Goal: Information Seeking & Learning: Check status

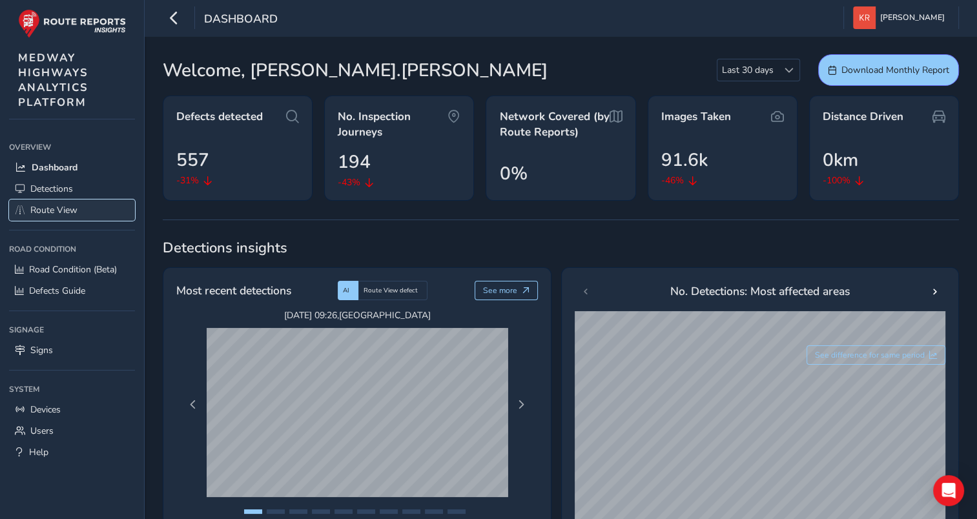
click at [50, 213] on span "Route View" at bounding box center [53, 210] width 47 height 12
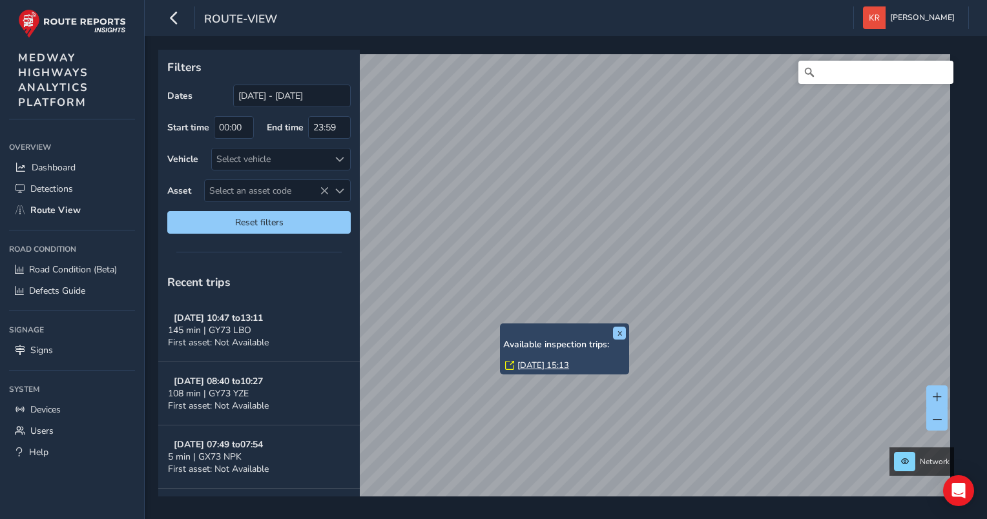
click at [539, 365] on link "[DATE] 15:13" at bounding box center [543, 366] width 52 height 12
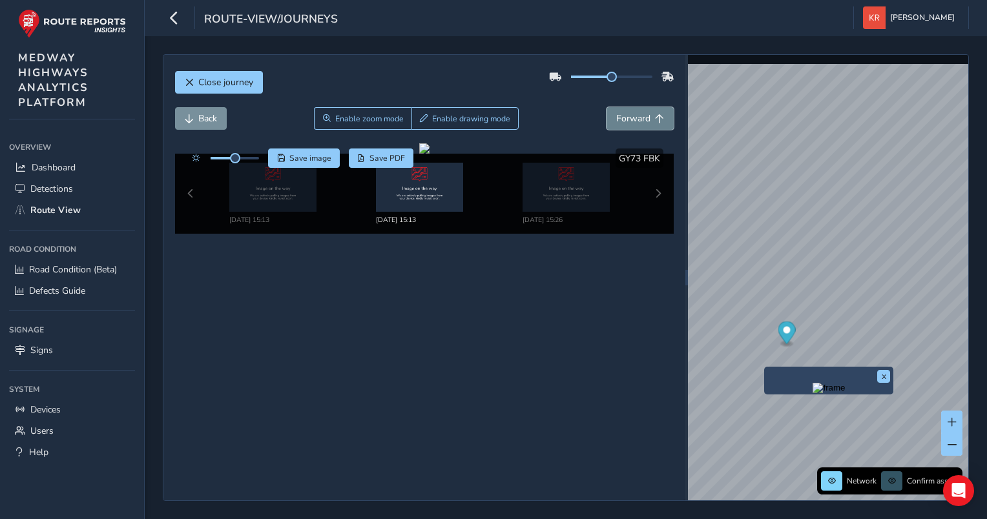
click at [634, 123] on span "Forward" at bounding box center [633, 118] width 34 height 12
click at [635, 114] on span "Forward" at bounding box center [633, 118] width 34 height 12
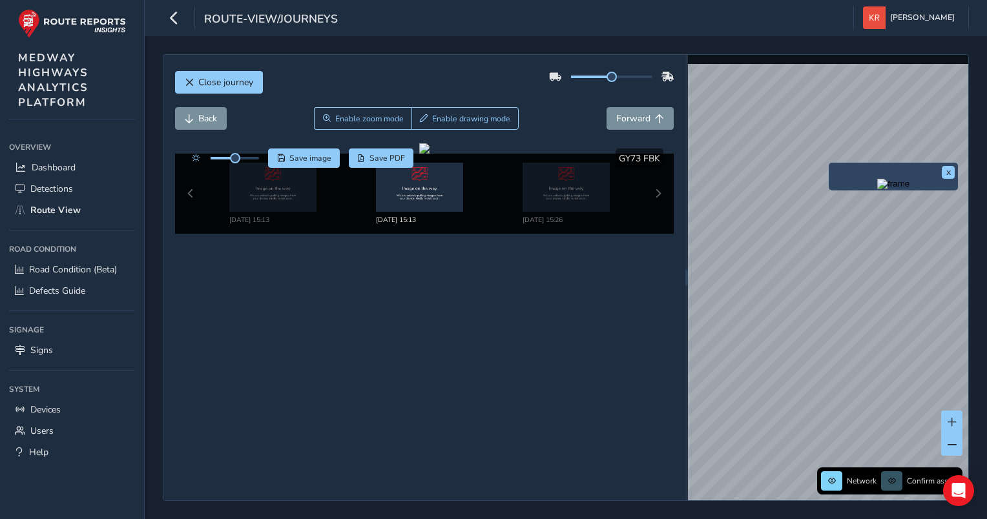
click at [829, 167] on div "x" at bounding box center [893, 177] width 129 height 28
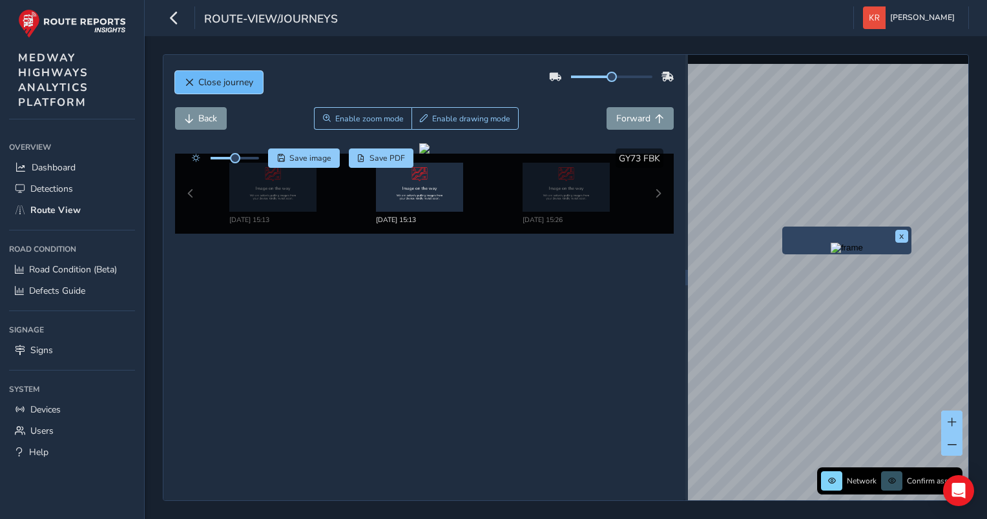
click at [202, 83] on span "Close journey" at bounding box center [225, 82] width 55 height 12
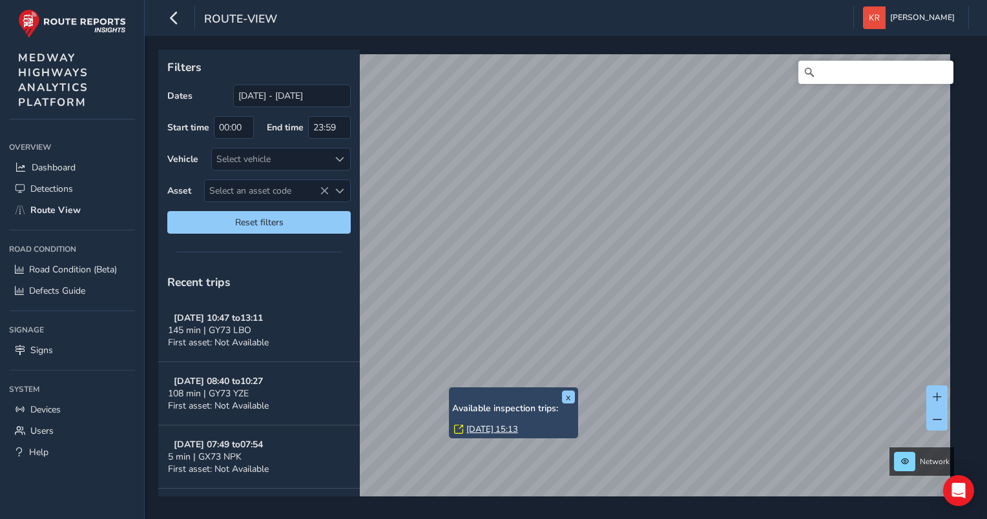
click at [474, 432] on link "[DATE] 15:13" at bounding box center [492, 430] width 52 height 12
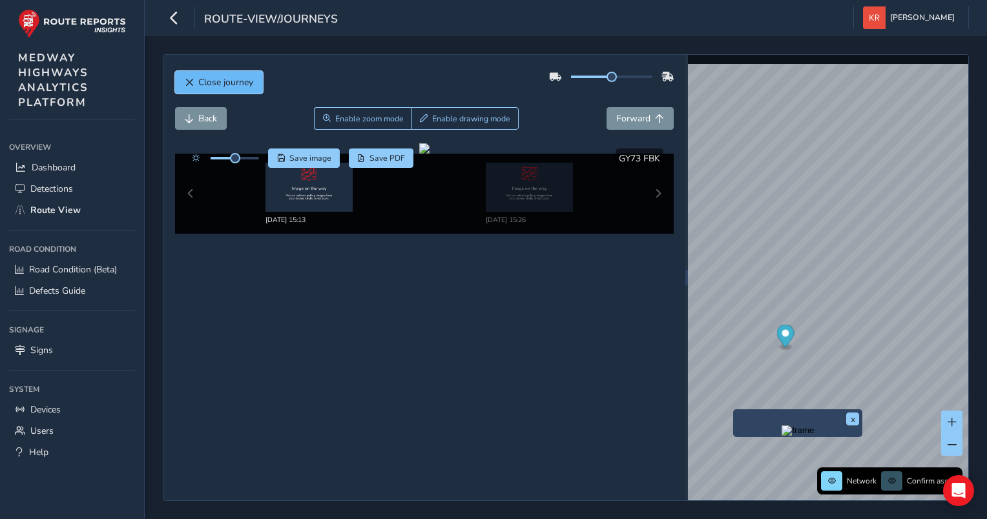
click at [189, 74] on button "Close journey" at bounding box center [219, 82] width 88 height 23
